Goal: Task Accomplishment & Management: Manage account settings

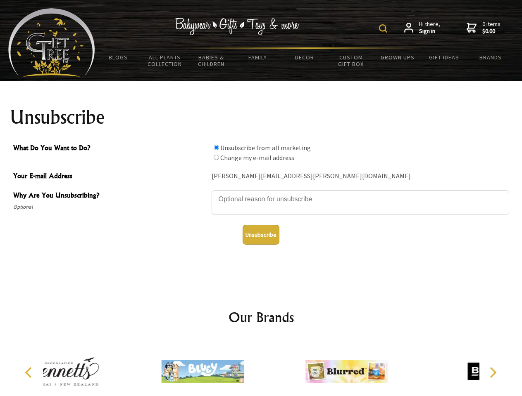
click at [384, 28] on img at bounding box center [383, 28] width 8 height 8
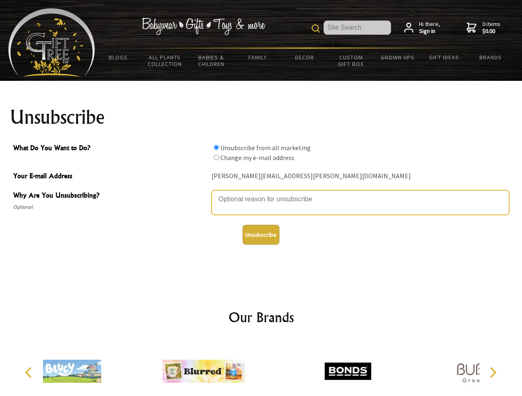
click at [261, 193] on textarea "Why Are You Unsubscribing?" at bounding box center [359, 202] width 297 height 25
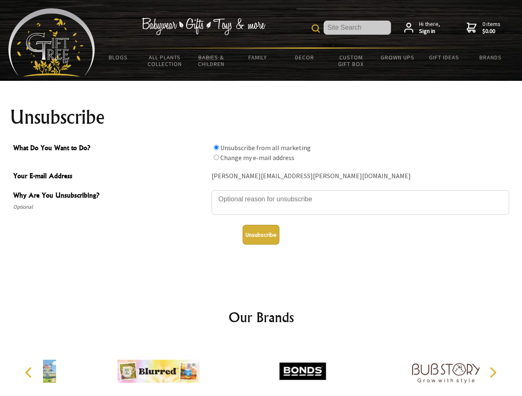
click at [216, 147] on input "What Do You Want to Do?" at bounding box center [216, 147] width 5 height 5
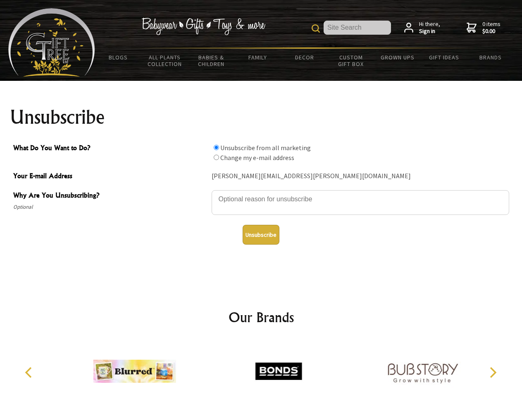
click at [216, 157] on input "What Do You Want to Do?" at bounding box center [216, 157] width 5 height 5
radio input "true"
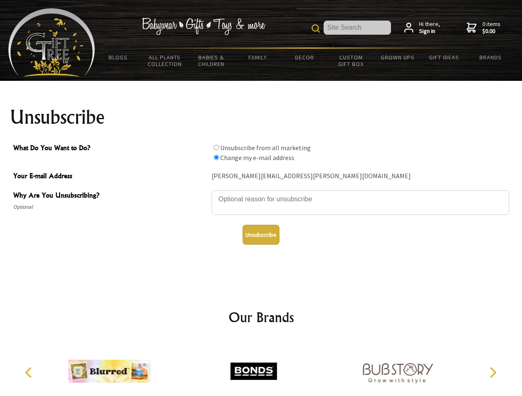
click at [261, 235] on button "Unsubscribe" at bounding box center [260, 235] width 37 height 20
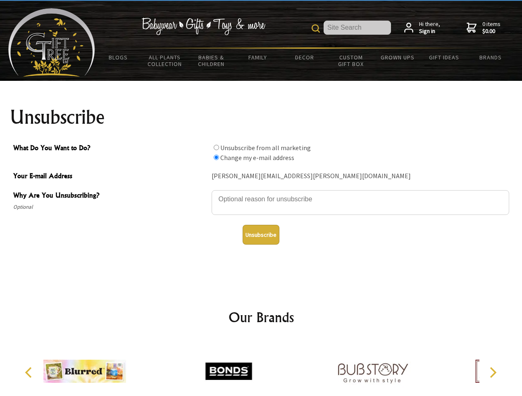
click at [261, 368] on img at bounding box center [228, 372] width 83 height 62
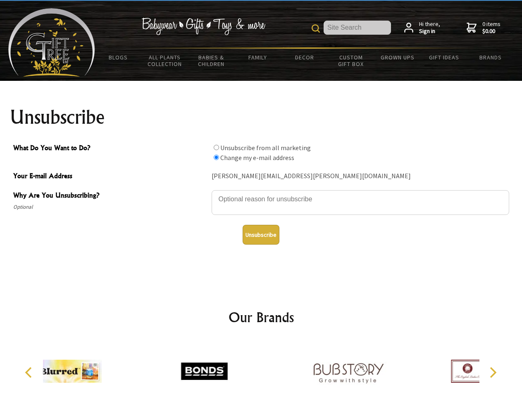
click at [30, 373] on icon "Previous" at bounding box center [29, 373] width 11 height 11
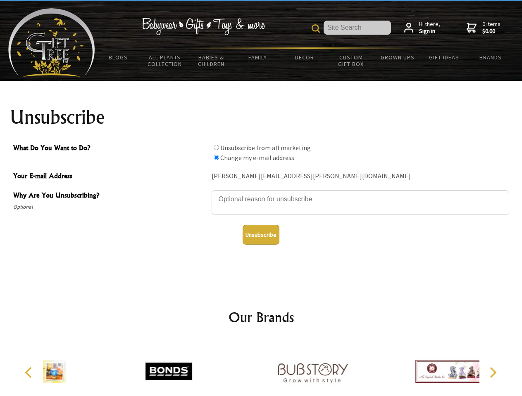
click at [492, 373] on icon "Next" at bounding box center [492, 373] width 11 height 11
